Goal: Browse casually

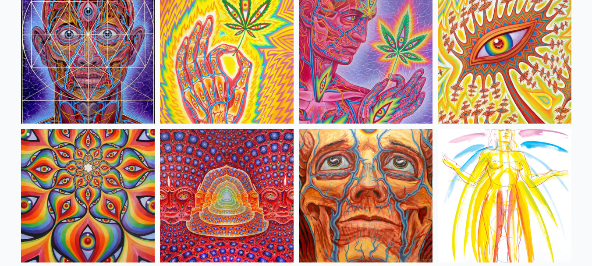
scroll to position [3877, 0]
